Goal: Communication & Community: Ask a question

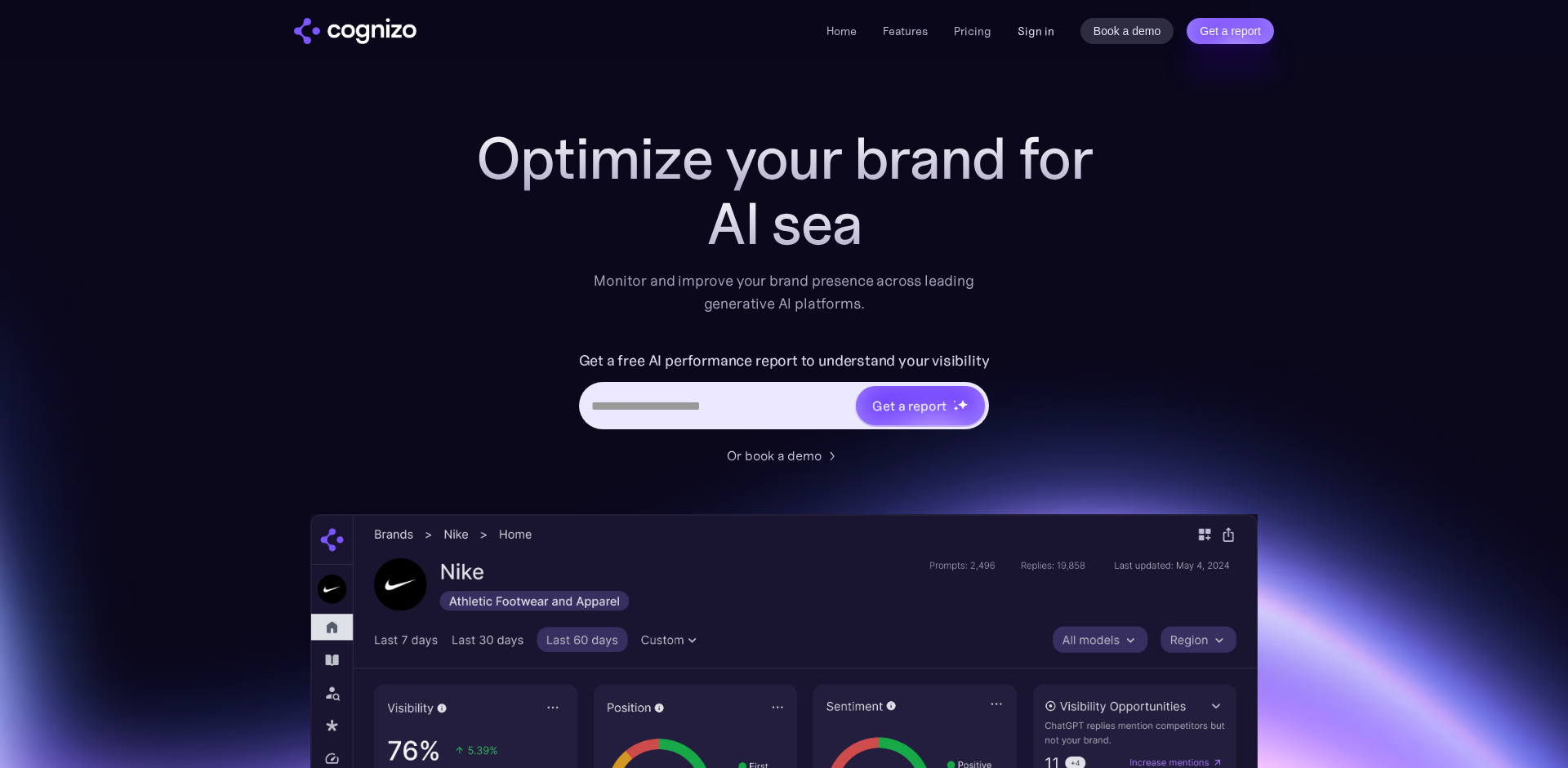
click at [1042, 35] on link "Sign in" at bounding box center [1036, 30] width 37 height 19
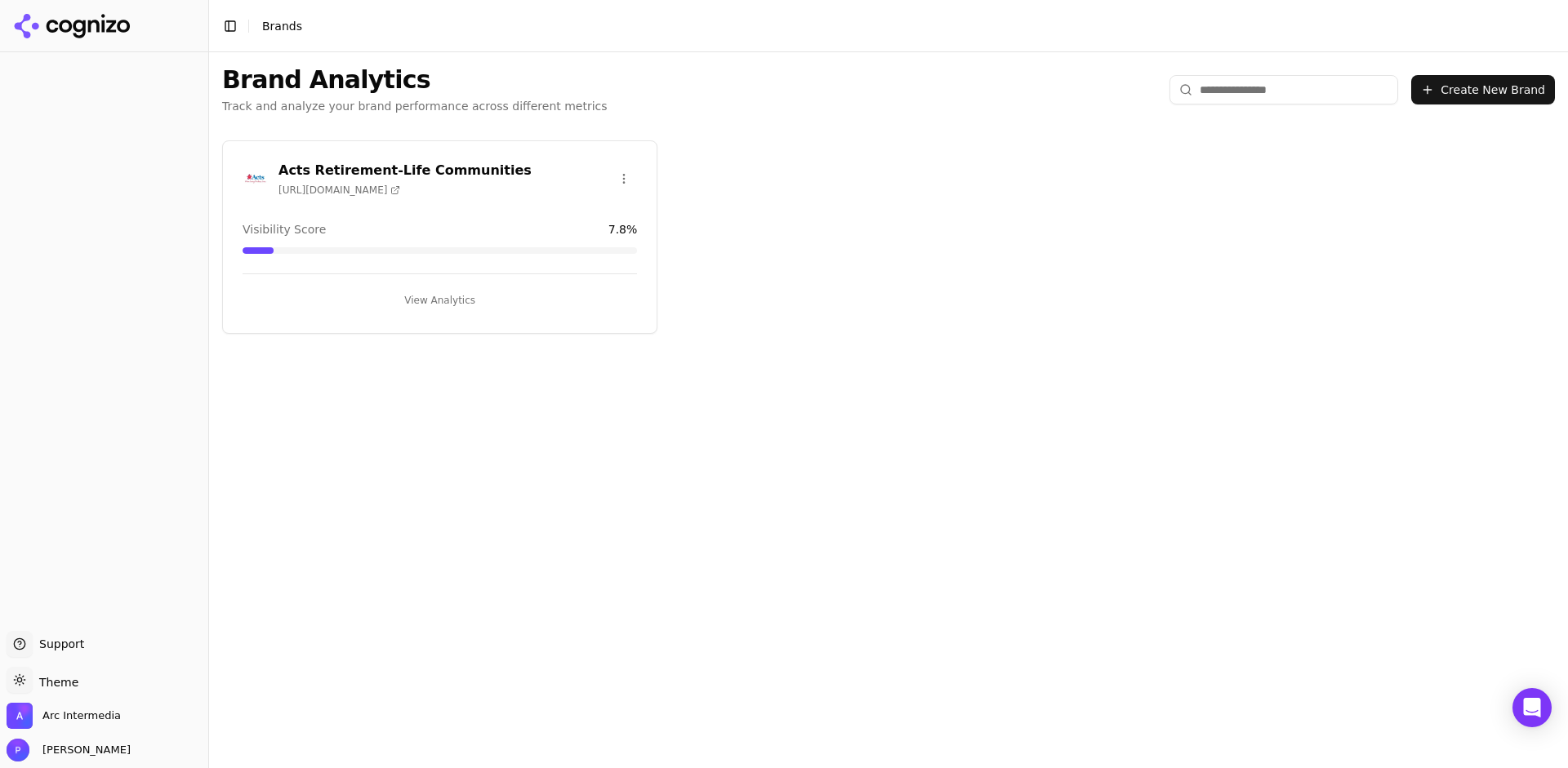
click at [445, 171] on h3 "Acts Retirement-Life Communities" at bounding box center [405, 170] width 253 height 19
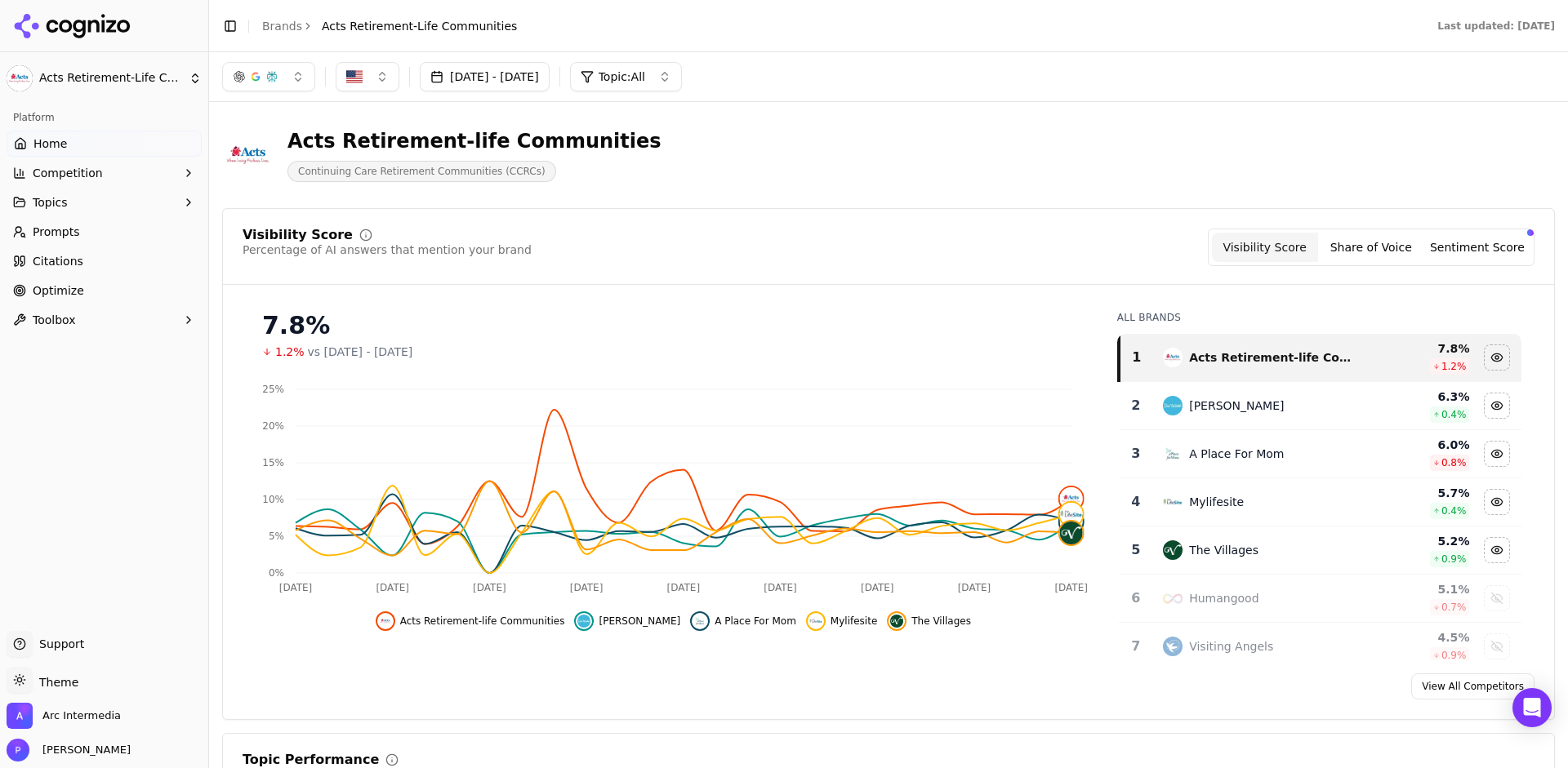
click at [110, 322] on button "Toolbox" at bounding box center [104, 319] width 195 height 26
click at [275, 28] on link "Brands" at bounding box center [282, 26] width 40 height 13
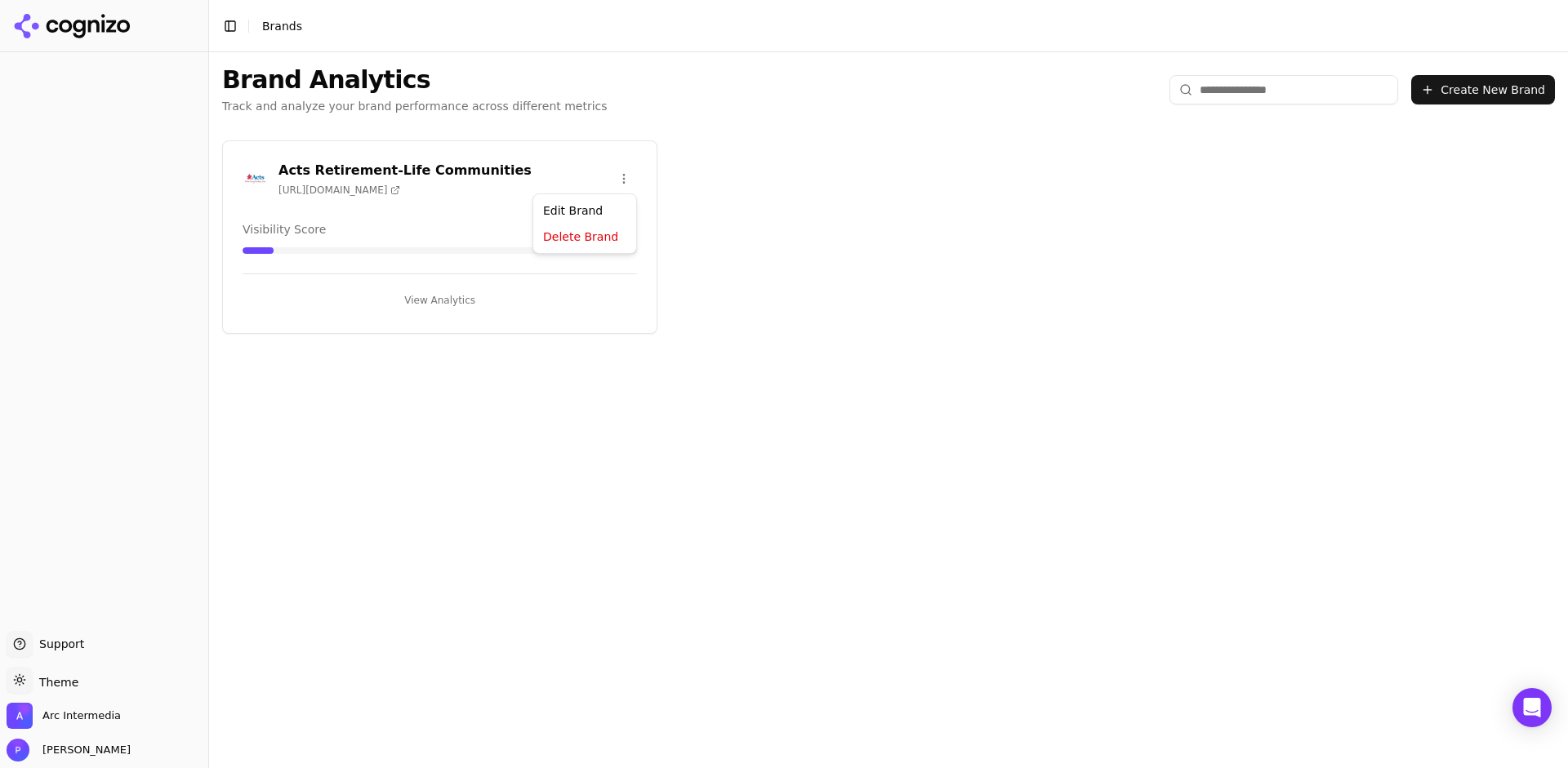
click at [628, 176] on html "Support Support Toggle theme Theme Arc Intermedia Patrick Toggle Sidebar Brands…" at bounding box center [784, 384] width 1568 height 768
click at [422, 169] on html "Support Support Toggle theme Theme Arc Intermedia Patrick Toggle Sidebar Brands…" at bounding box center [784, 384] width 1568 height 768
click at [436, 296] on button "View Analytics" at bounding box center [439, 300] width 395 height 26
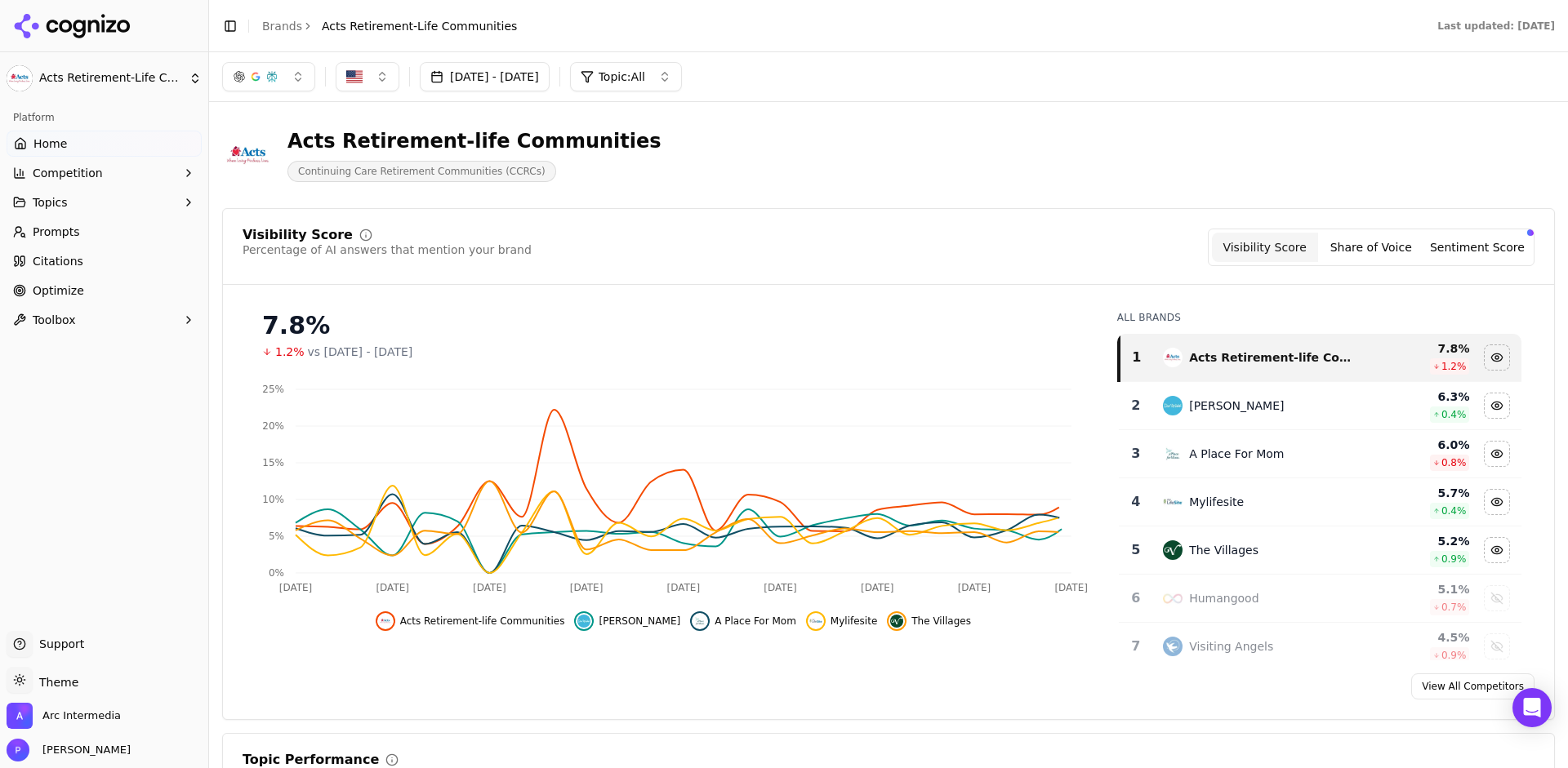
click at [110, 317] on button "Toolbox" at bounding box center [104, 319] width 195 height 26
click at [60, 287] on span "Optimize" at bounding box center [58, 290] width 51 height 16
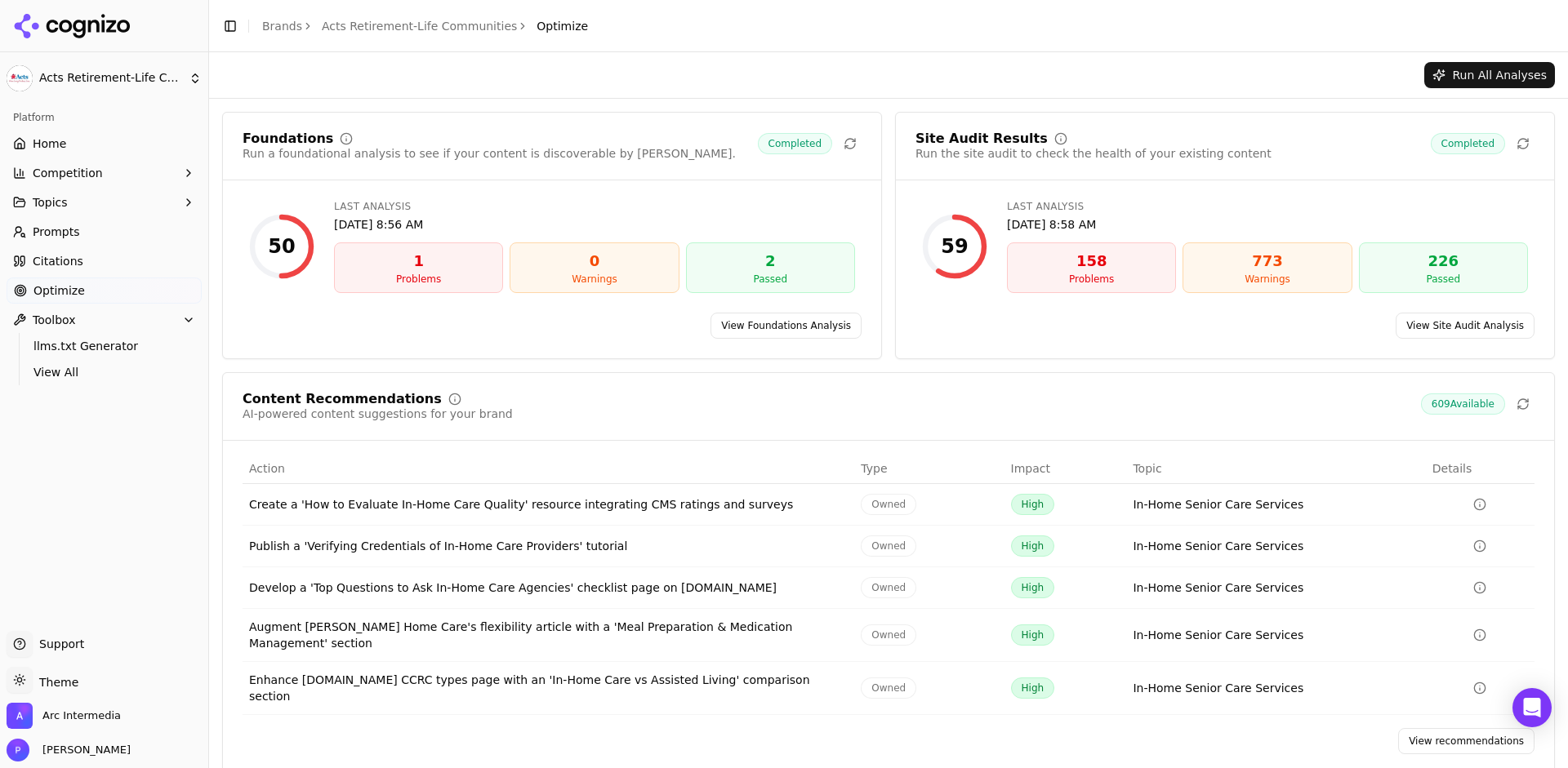
click at [70, 152] on link "Home" at bounding box center [104, 143] width 195 height 26
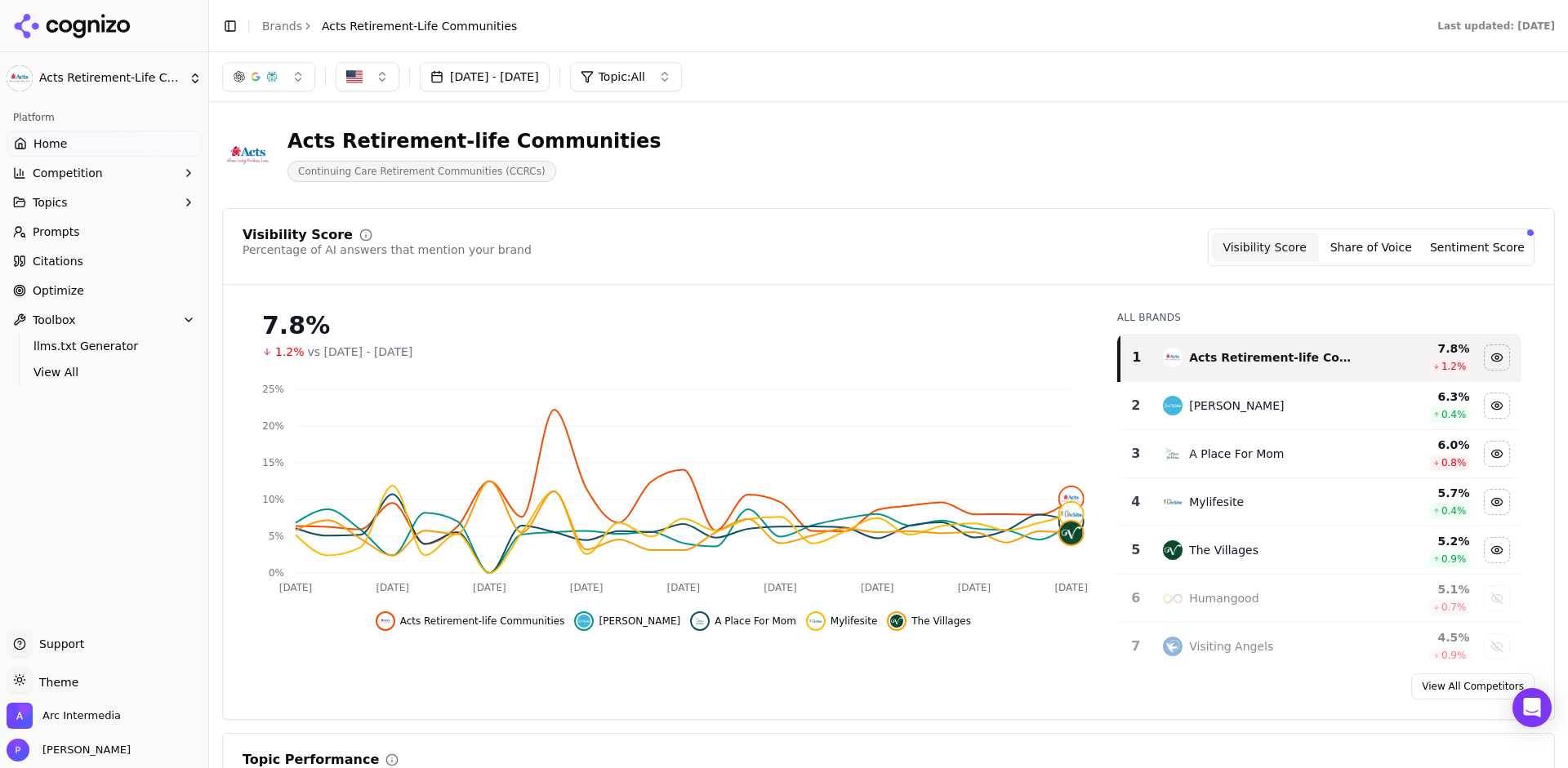
drag, startPoint x: 24, startPoint y: 419, endPoint x: 80, endPoint y: 332, distance: 103.5
click at [24, 417] on div "Platform Home Competition Topics Prompts Citations Optimize Toolbox llms.txt Ge…" at bounding box center [104, 361] width 209 height 527
click at [71, 379] on span "View All" at bounding box center [105, 372] width 142 height 16
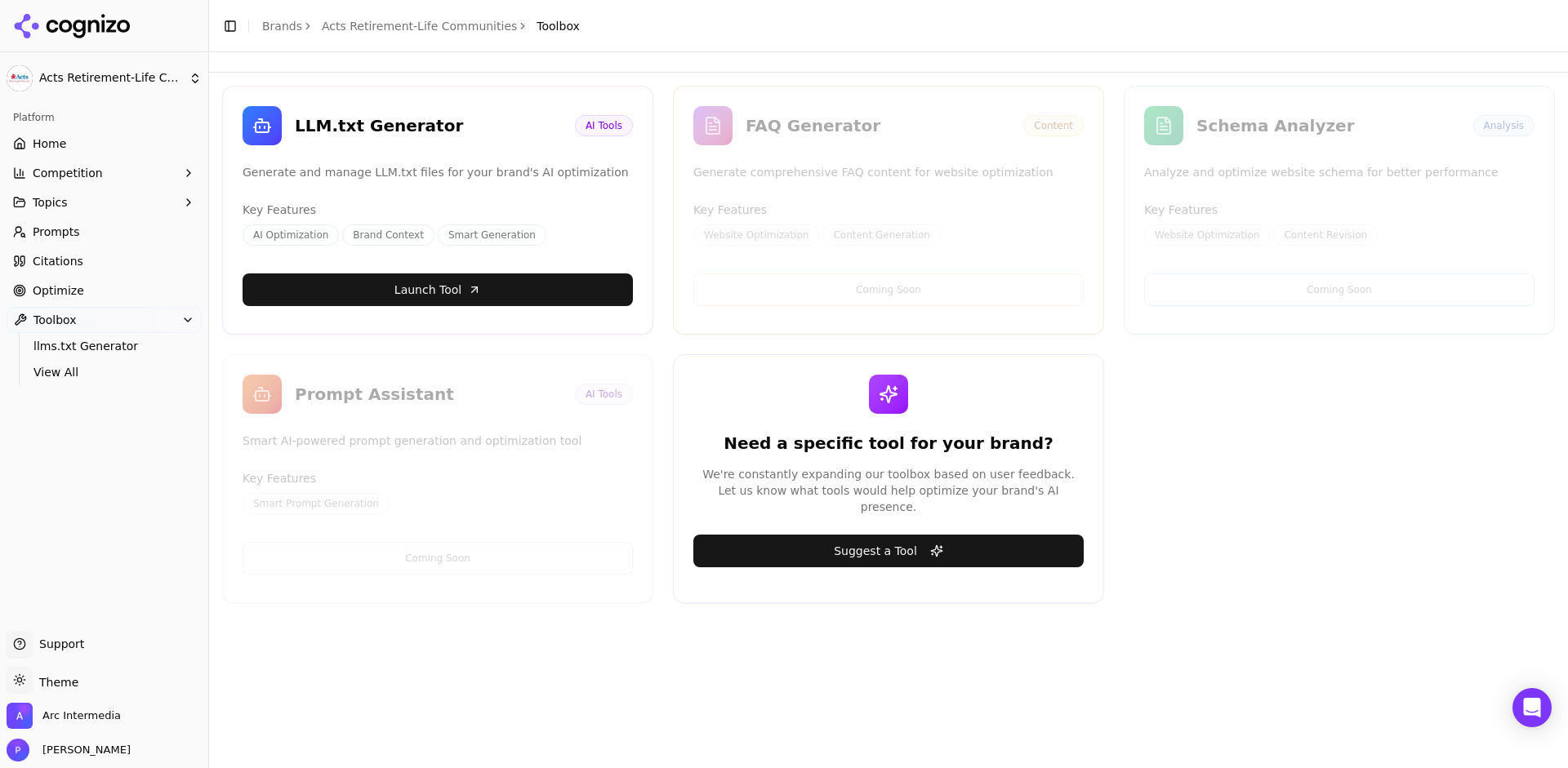
click at [919, 262] on div "FAQ Generator Content Generate comprehensive FAQ content for website optimizati…" at bounding box center [888, 209] width 432 height 249
click at [810, 126] on div "FAQ Generator" at bounding box center [878, 125] width 265 height 23
click at [57, 142] on span "Home" at bounding box center [49, 143] width 34 height 16
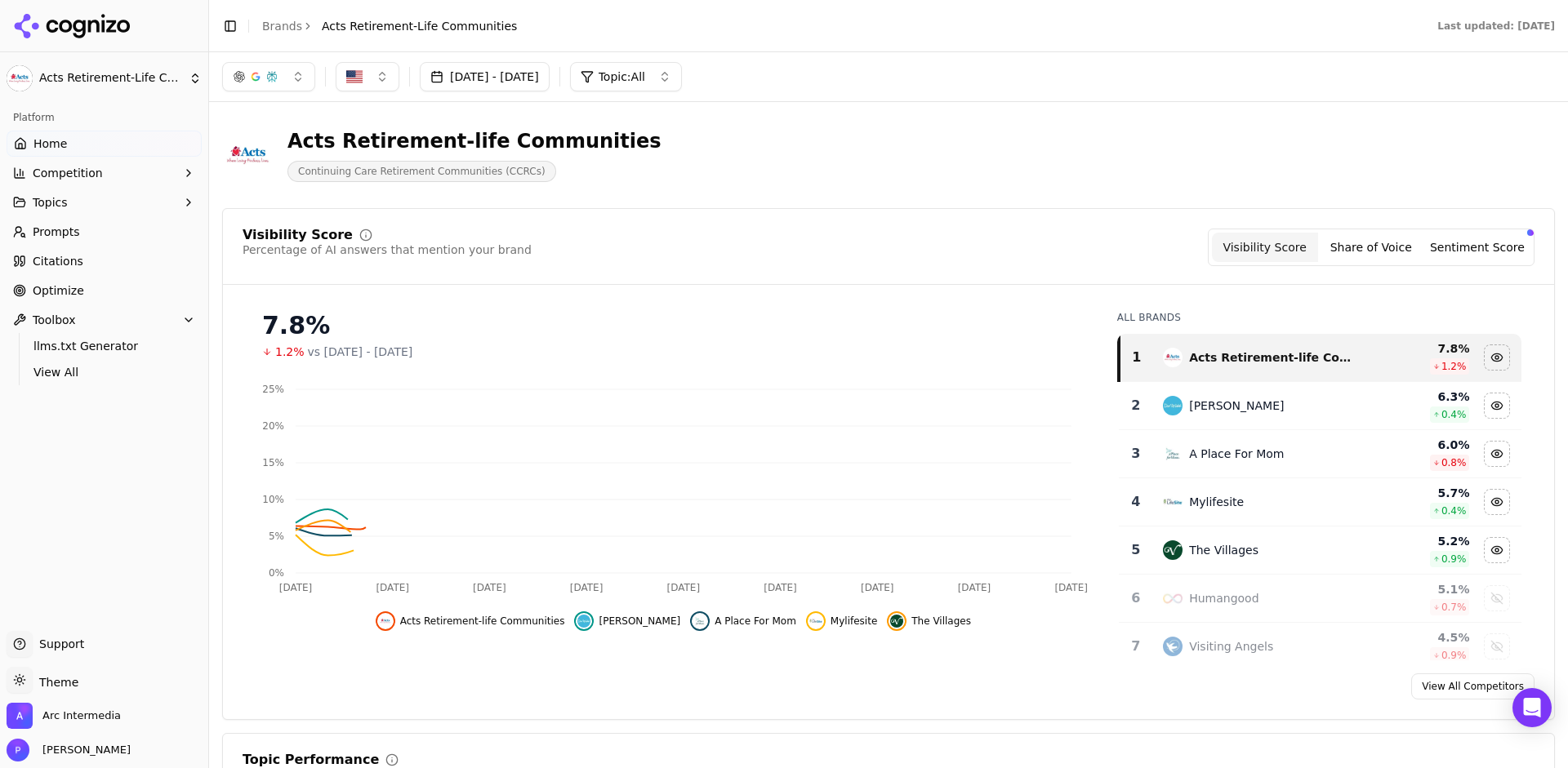
click at [200, 78] on html "Acts Retirement-Life Communities Platform Home Competition Topics Prompts Citat…" at bounding box center [784, 384] width 1568 height 768
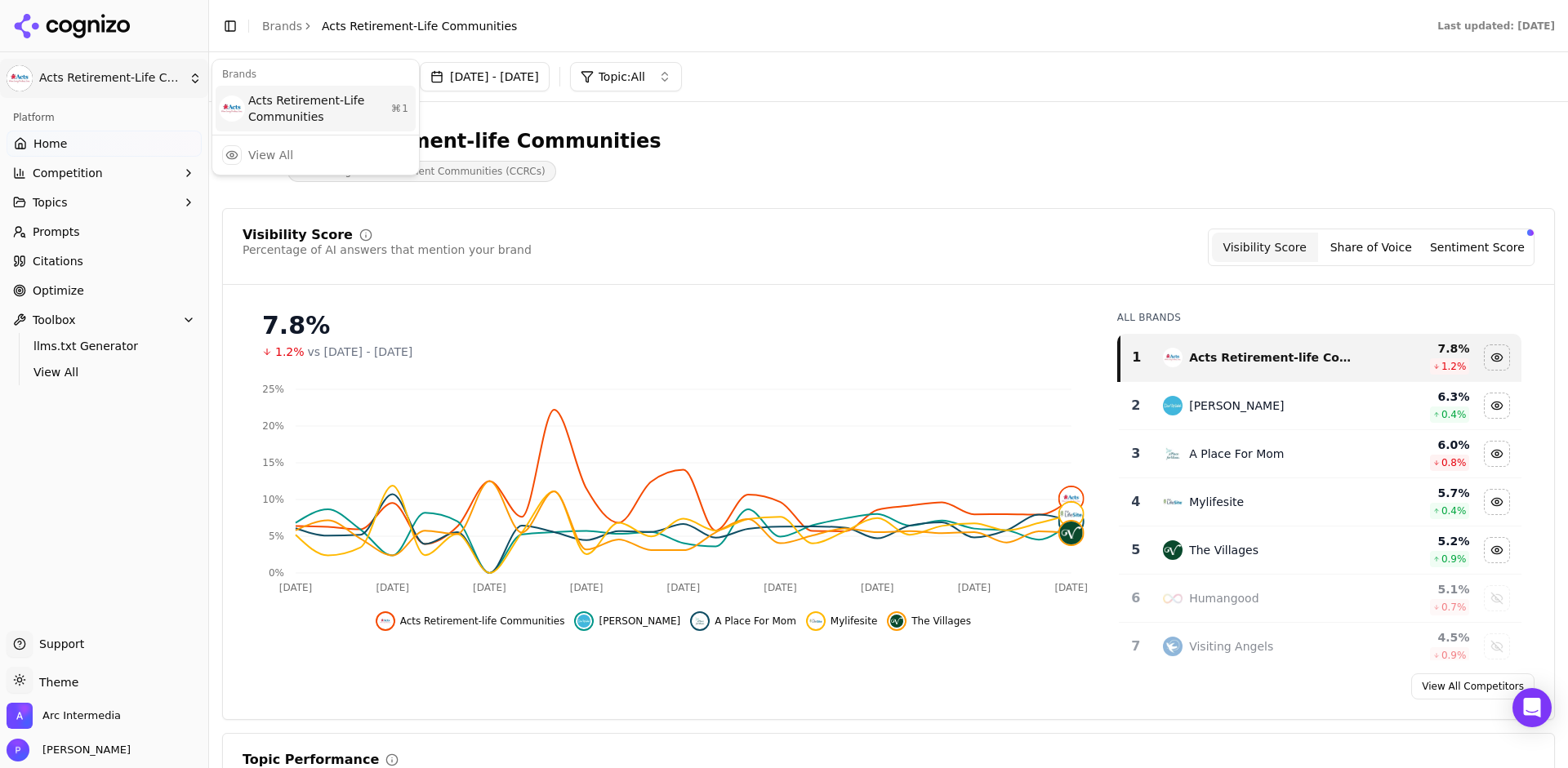
click at [318, 100] on div "Acts Retirement-Life Communities ⌘ 1" at bounding box center [315, 108] width 200 height 46
click at [827, 120] on div "Acts Retirement-life Communities Continuing Care Retirement Communities (CCRCs)" at bounding box center [888, 155] width 1333 height 80
click at [1532, 703] on icon "Open Intercom Messenger" at bounding box center [1532, 707] width 18 height 21
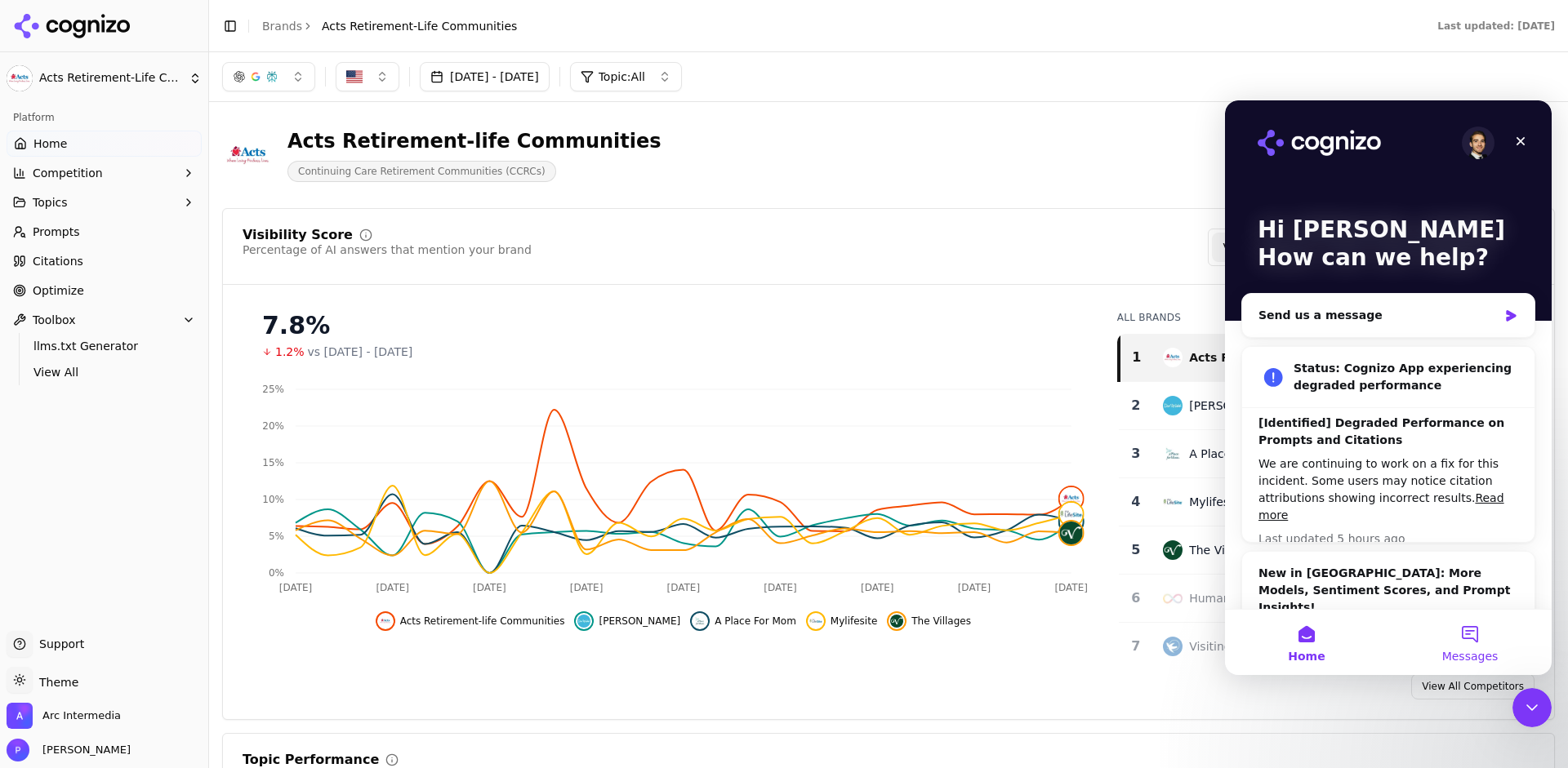
click at [1499, 645] on button "Messages" at bounding box center [1470, 642] width 163 height 65
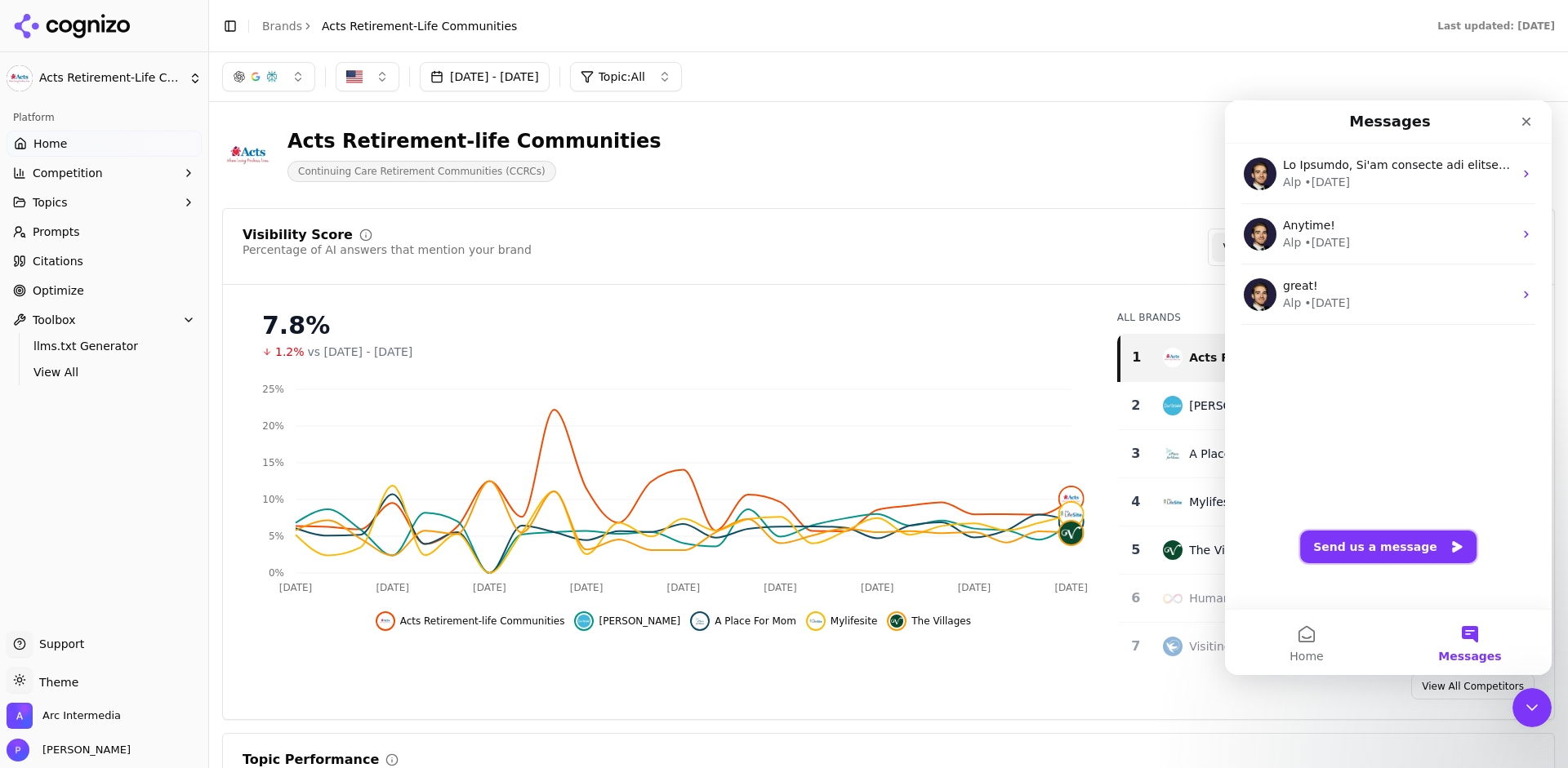
click at [1375, 549] on button "Send us a message" at bounding box center [1389, 547] width 177 height 33
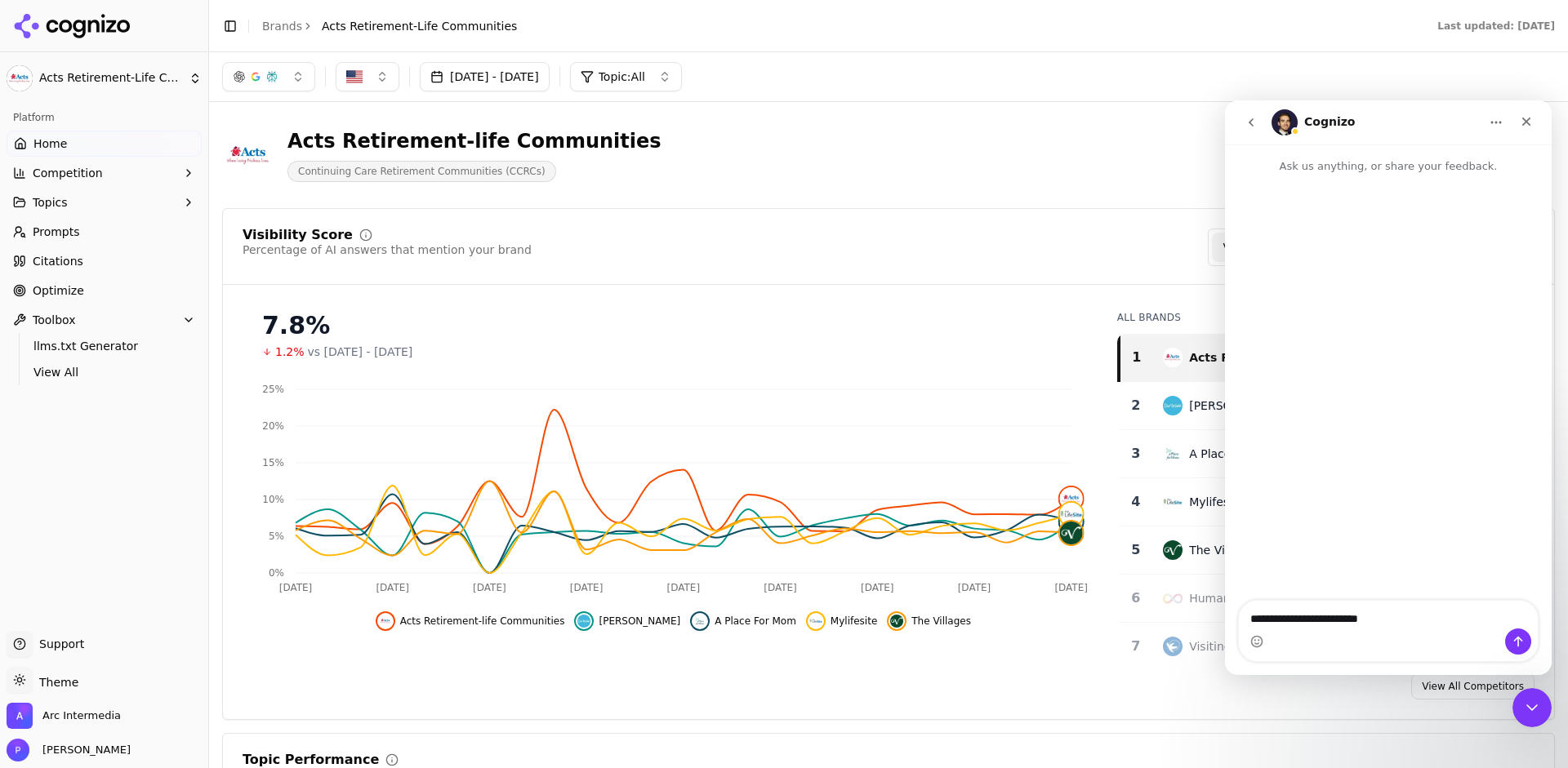
type textarea "**********"
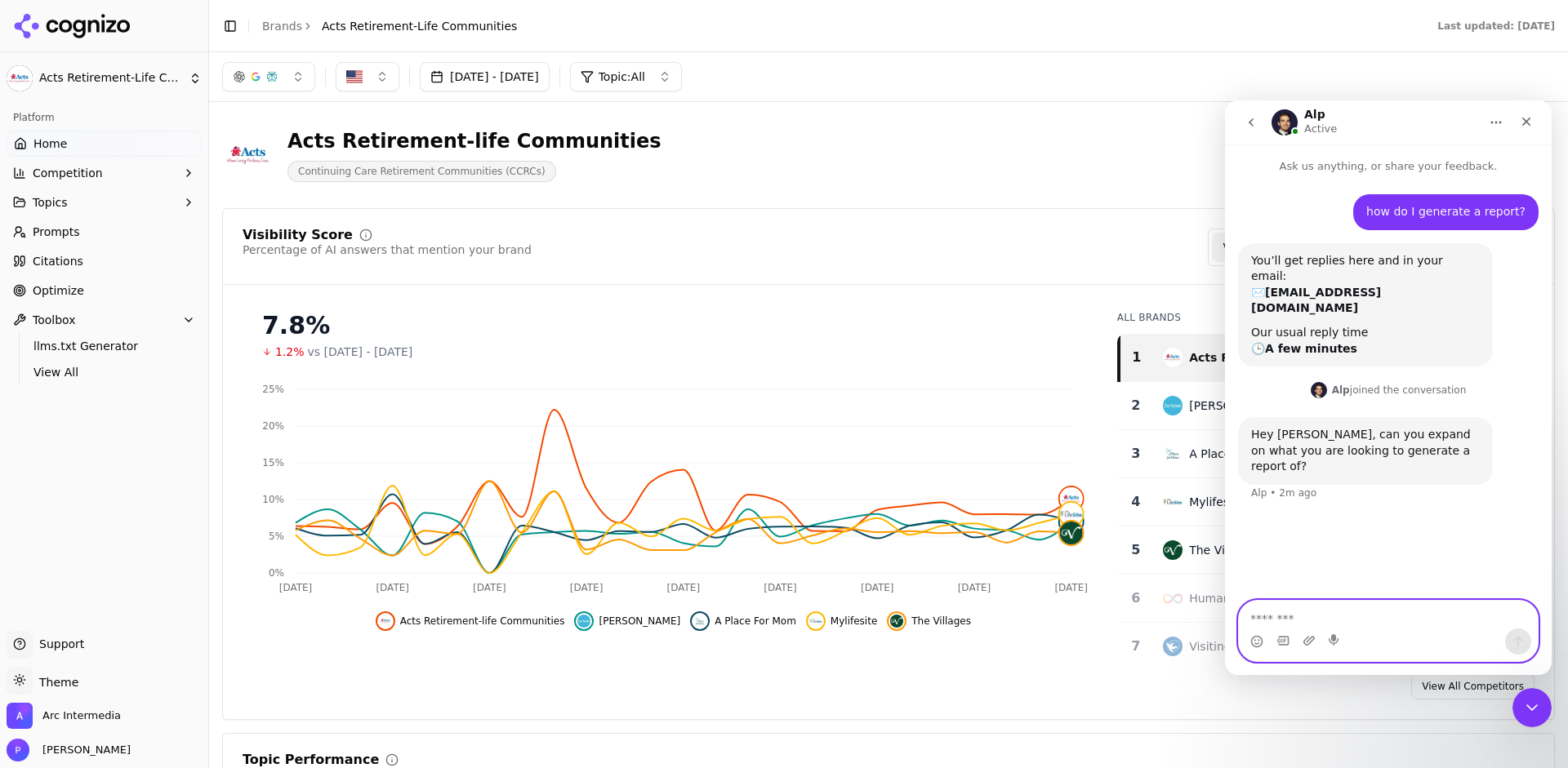
click at [1278, 614] on textarea "Message…" at bounding box center [1389, 614] width 299 height 28
type textarea "**********"
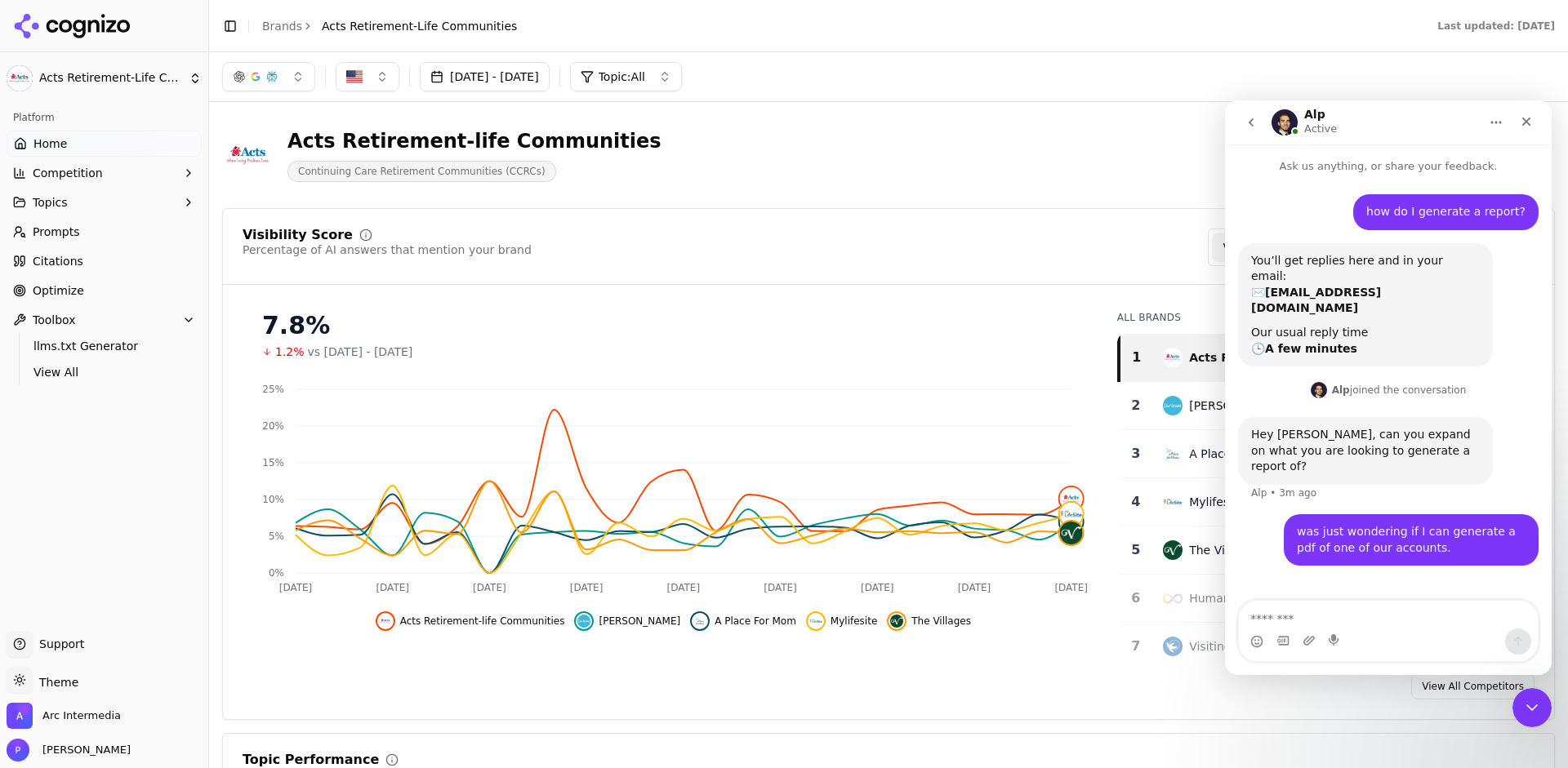
click at [82, 203] on button "Topics" at bounding box center [104, 202] width 195 height 26
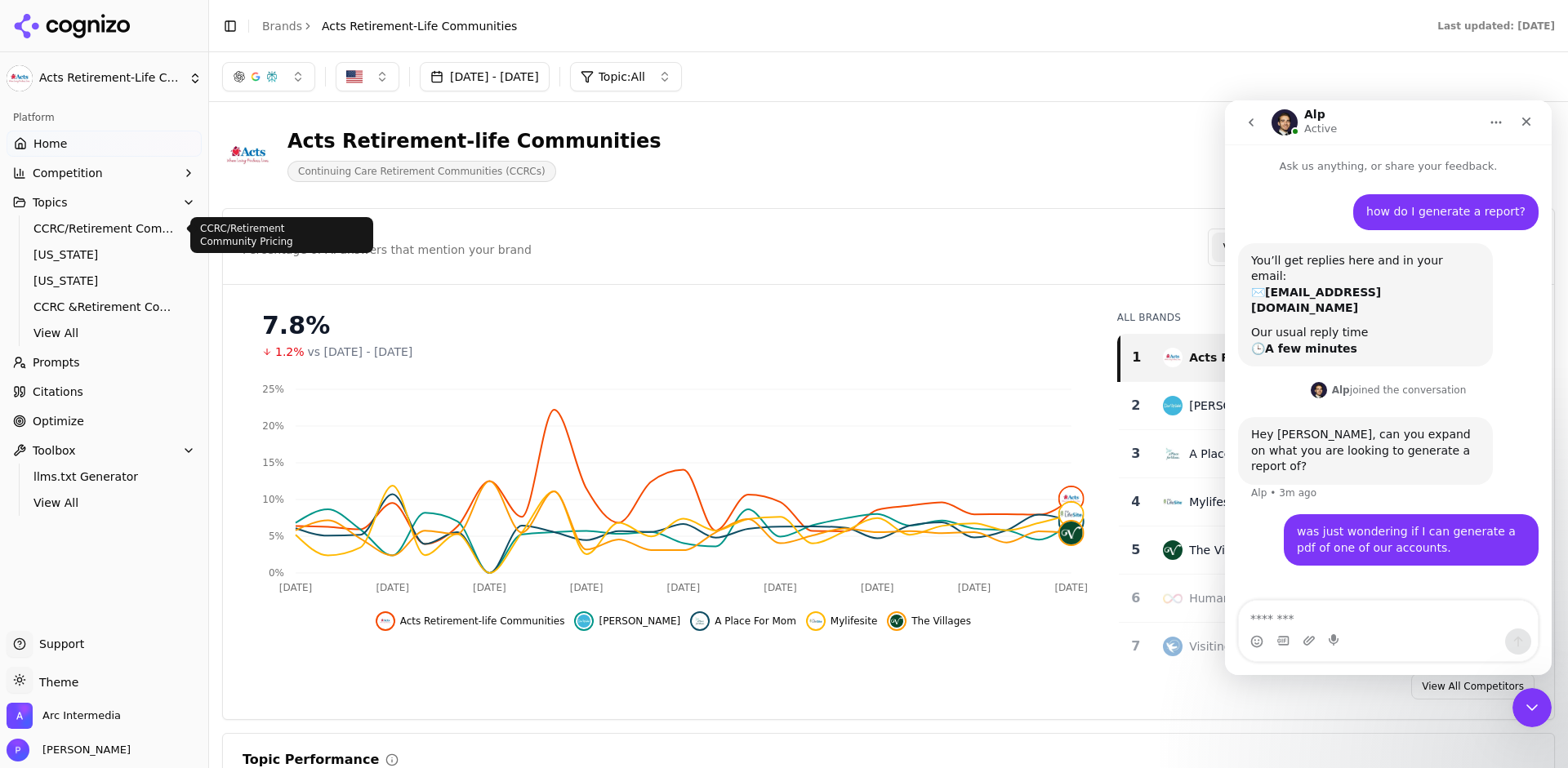
click at [83, 234] on span "CCRC/Retirement Community Pricing" at bounding box center [105, 228] width 142 height 16
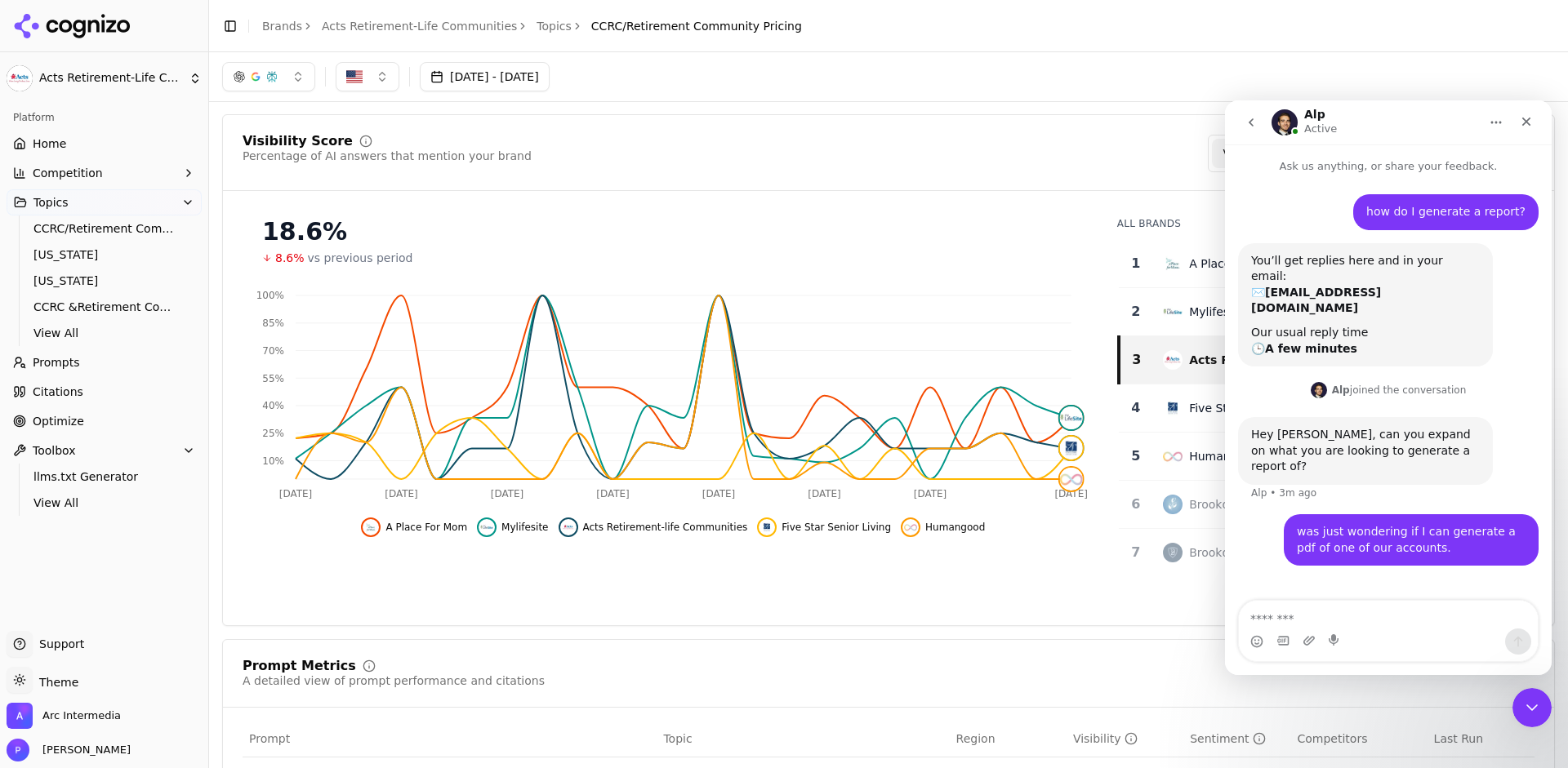
scroll to position [69, 0]
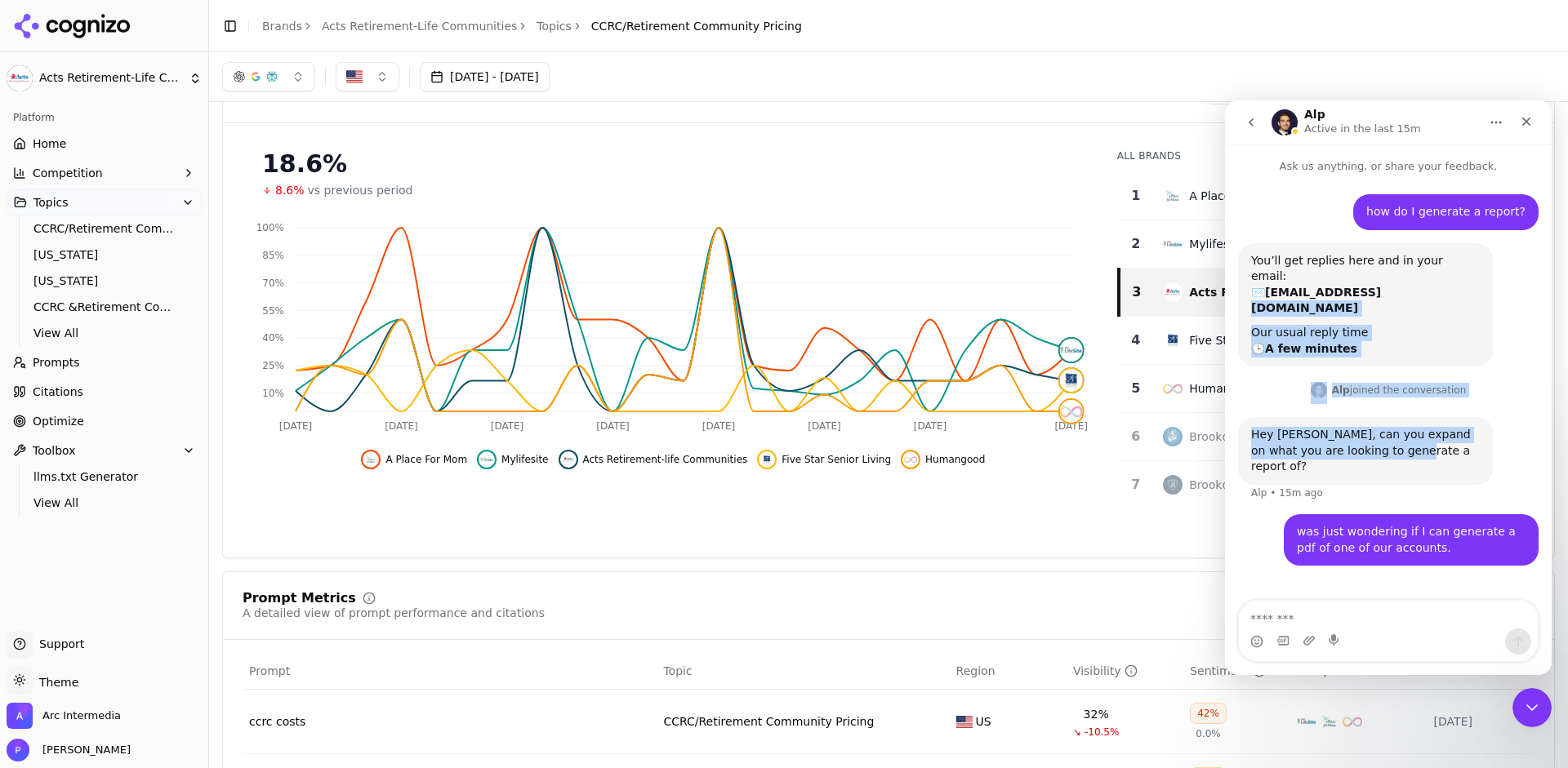
drag, startPoint x: 1362, startPoint y: 281, endPoint x: 1359, endPoint y: 430, distance: 149.0
click at [1359, 430] on div "how do I generate a report? Patrick • 17m ago You’ll get replies here and in yo…" at bounding box center [1389, 389] width 301 height 391
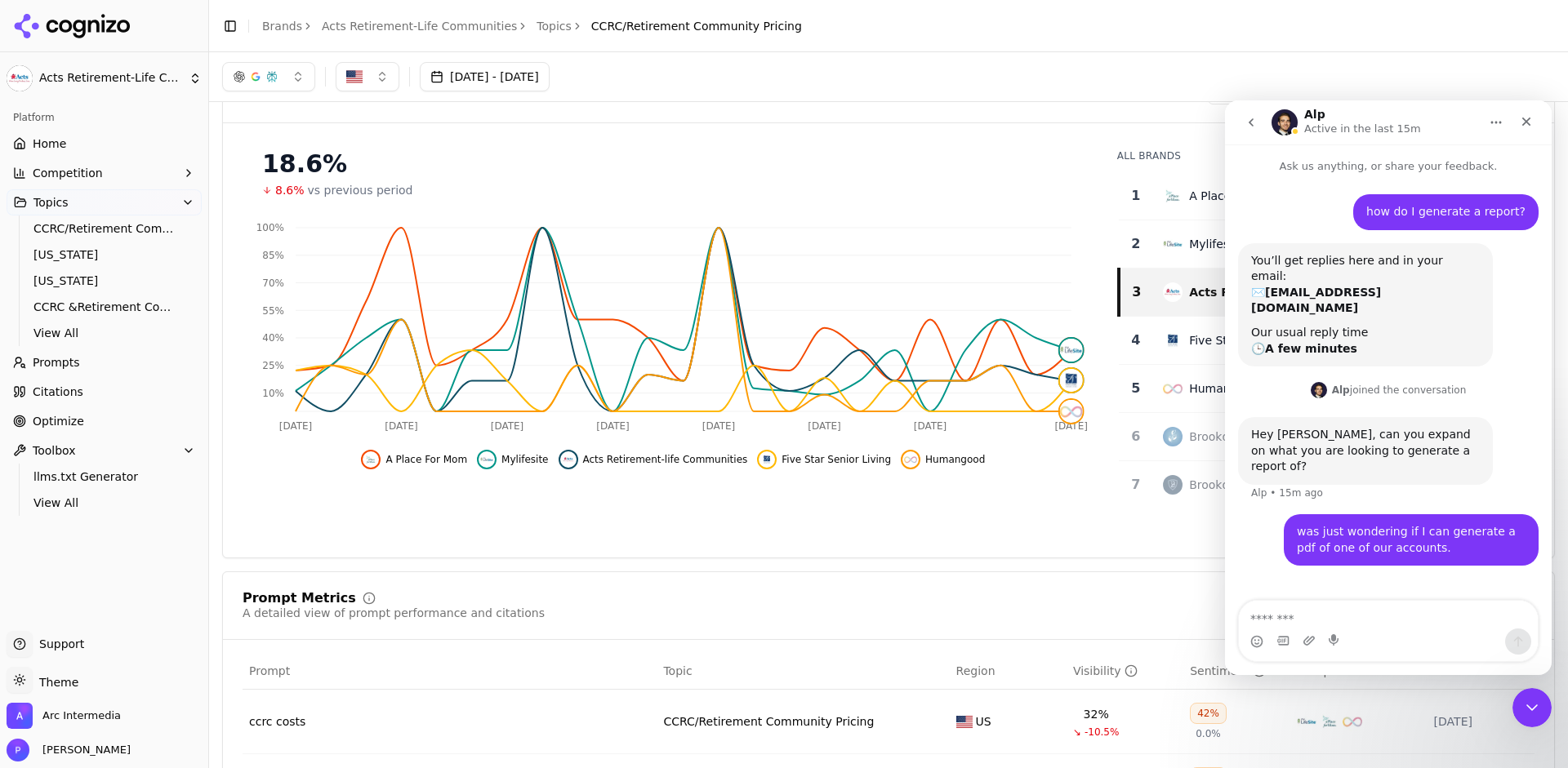
drag, startPoint x: 1357, startPoint y: 567, endPoint x: 1355, endPoint y: 575, distance: 8.2
click at [1355, 574] on div "how do I generate a report? Patrick • 17m ago You’ll get replies here and in yo…" at bounding box center [1389, 389] width 327 height 428
